Goal: Task Accomplishment & Management: Manage account settings

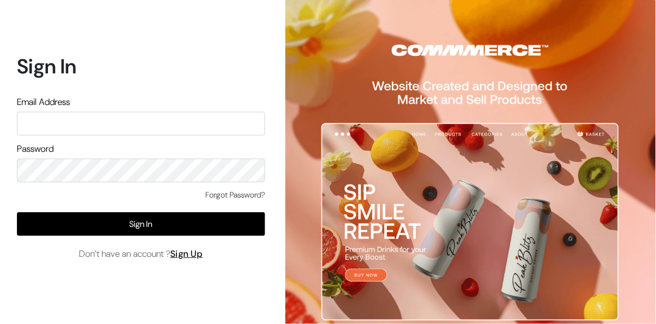
type input "somnath@outdoinc.com"
click at [0, 151] on div "Sign In Email Address somnath@outdoinc.com Password Forgot Password? Sign In Do…" at bounding box center [137, 162] width 274 height 324
click at [24, 280] on div "Sign In Email Address somnath@outdoinc.com Password Forgot Password? Sign In Do…" at bounding box center [137, 162] width 274 height 324
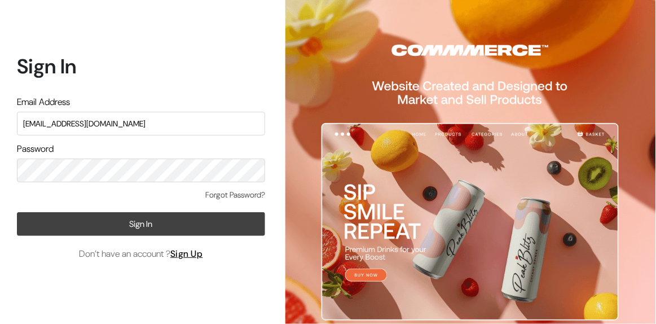
click at [74, 213] on button "Sign In" at bounding box center [141, 224] width 248 height 24
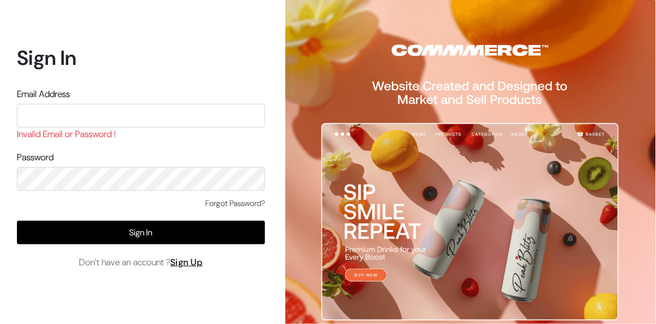
type input "[EMAIL_ADDRESS][DOMAIN_NAME]"
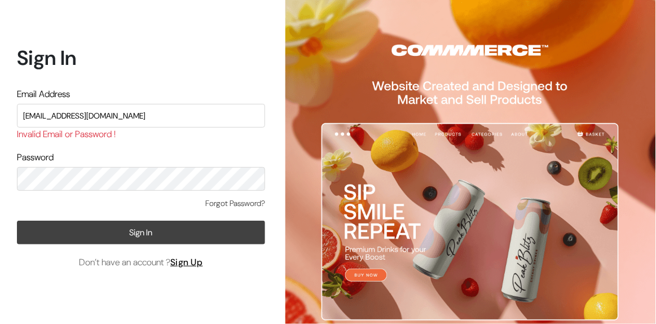
click at [45, 228] on button "Sign In" at bounding box center [141, 233] width 248 height 24
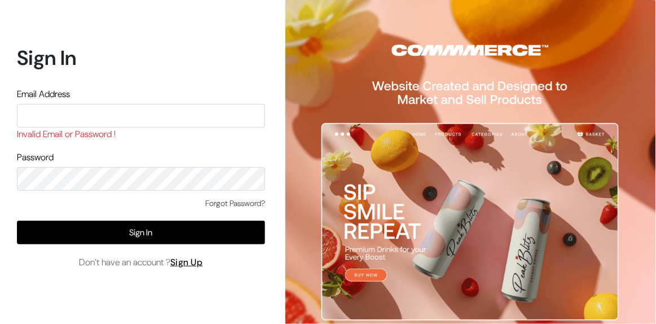
type input "[EMAIL_ADDRESS][DOMAIN_NAME]"
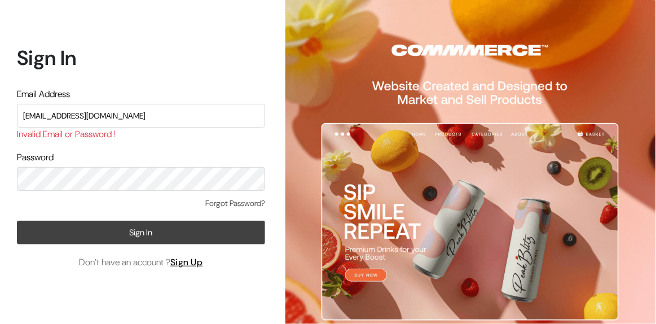
click at [60, 235] on button "Sign In" at bounding box center [141, 233] width 248 height 24
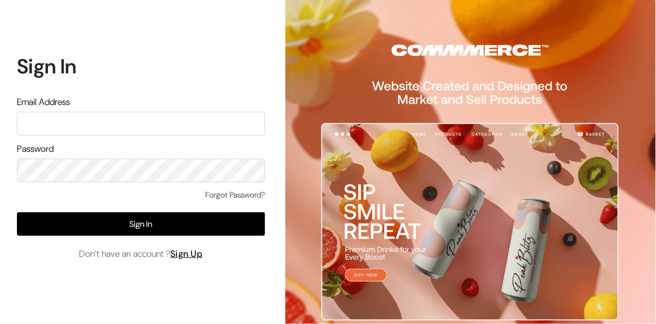
type input "[EMAIL_ADDRESS][DOMAIN_NAME]"
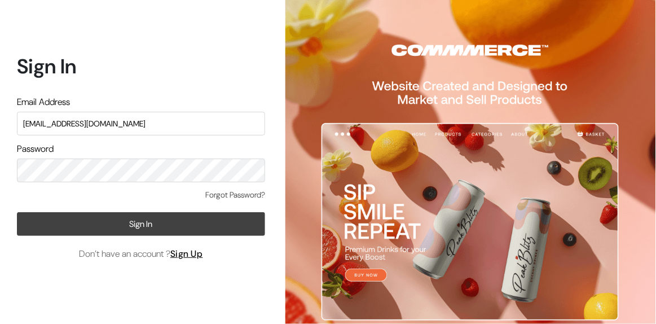
click at [44, 219] on button "Sign In" at bounding box center [141, 224] width 248 height 24
